Goal: Use online tool/utility: Utilize a website feature to perform a specific function

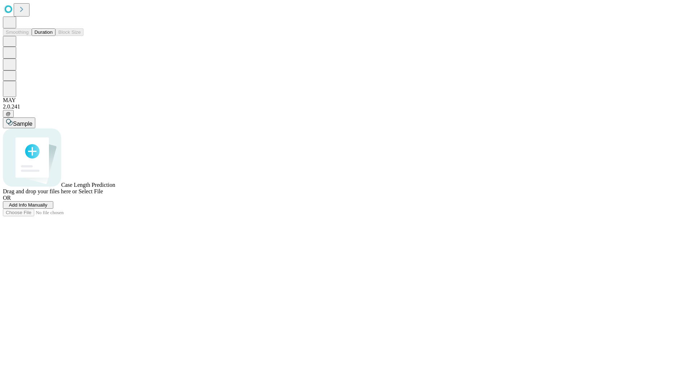
click at [53, 36] on button "Duration" at bounding box center [44, 32] width 24 height 8
click at [32, 121] on span "Sample" at bounding box center [22, 124] width 19 height 6
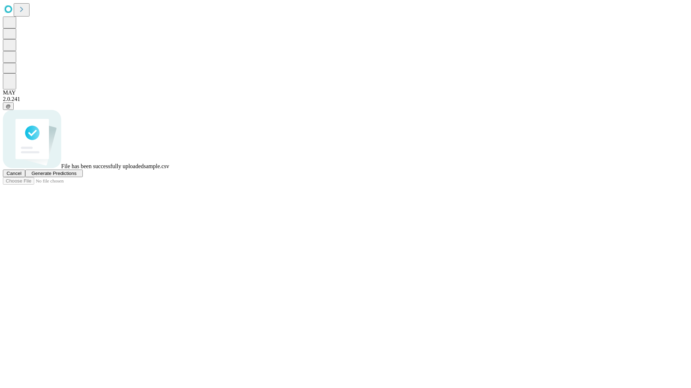
click at [76, 176] on span "Generate Predictions" at bounding box center [53, 173] width 45 height 5
